Goal: Task Accomplishment & Management: Use online tool/utility

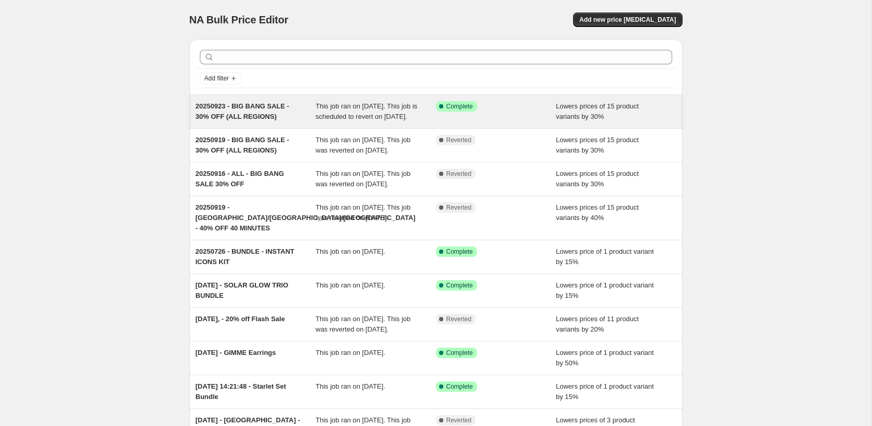
click at [343, 120] on span "This job ran on [DATE]. This job is scheduled to revert on [DATE]." at bounding box center [367, 111] width 102 height 18
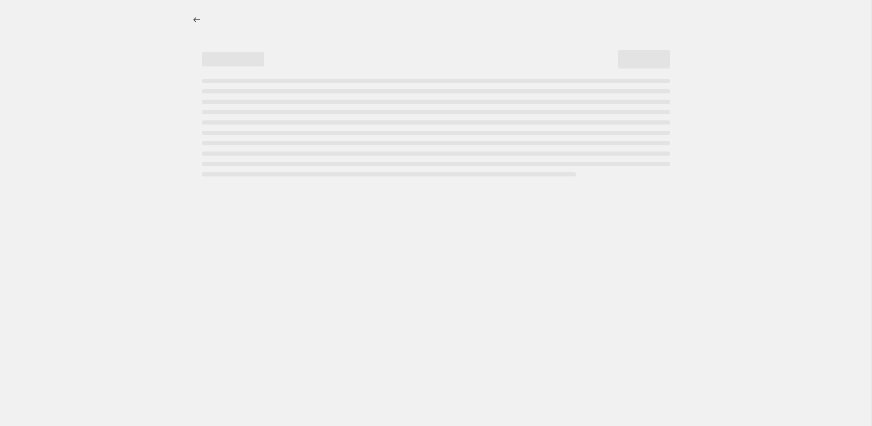
select select "percentage"
select select "collection"
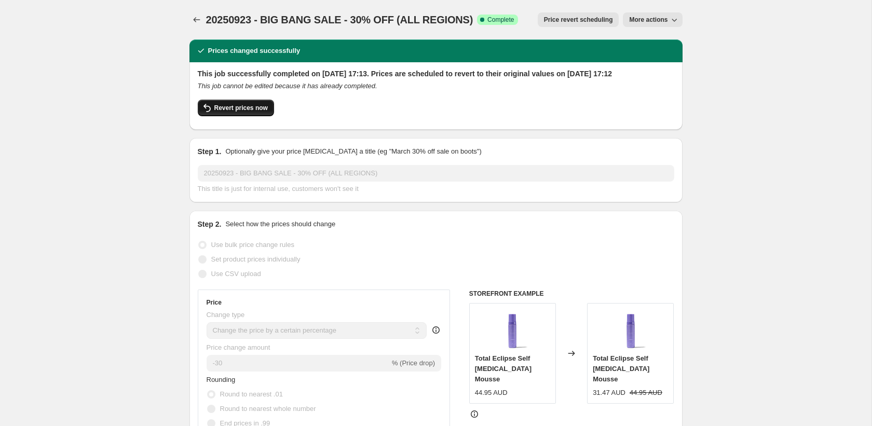
click at [229, 112] on span "Revert prices now" at bounding box center [240, 108] width 53 height 8
checkbox input "false"
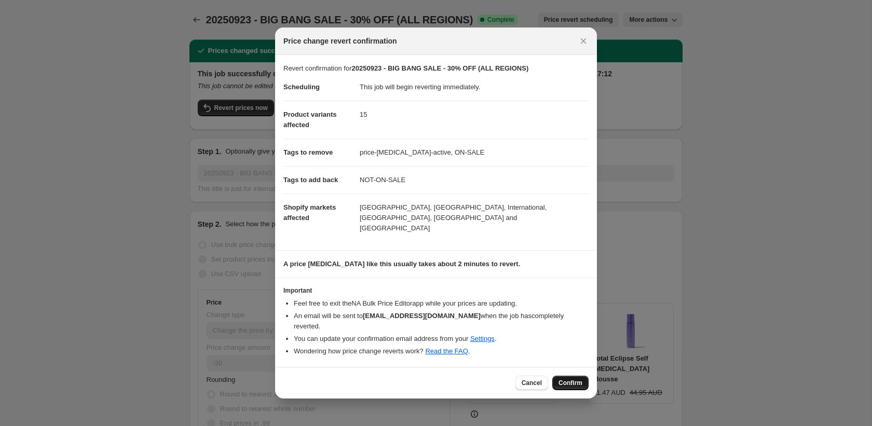
click at [568, 379] on span "Confirm" at bounding box center [571, 383] width 24 height 8
